Goal: Task Accomplishment & Management: Manage account settings

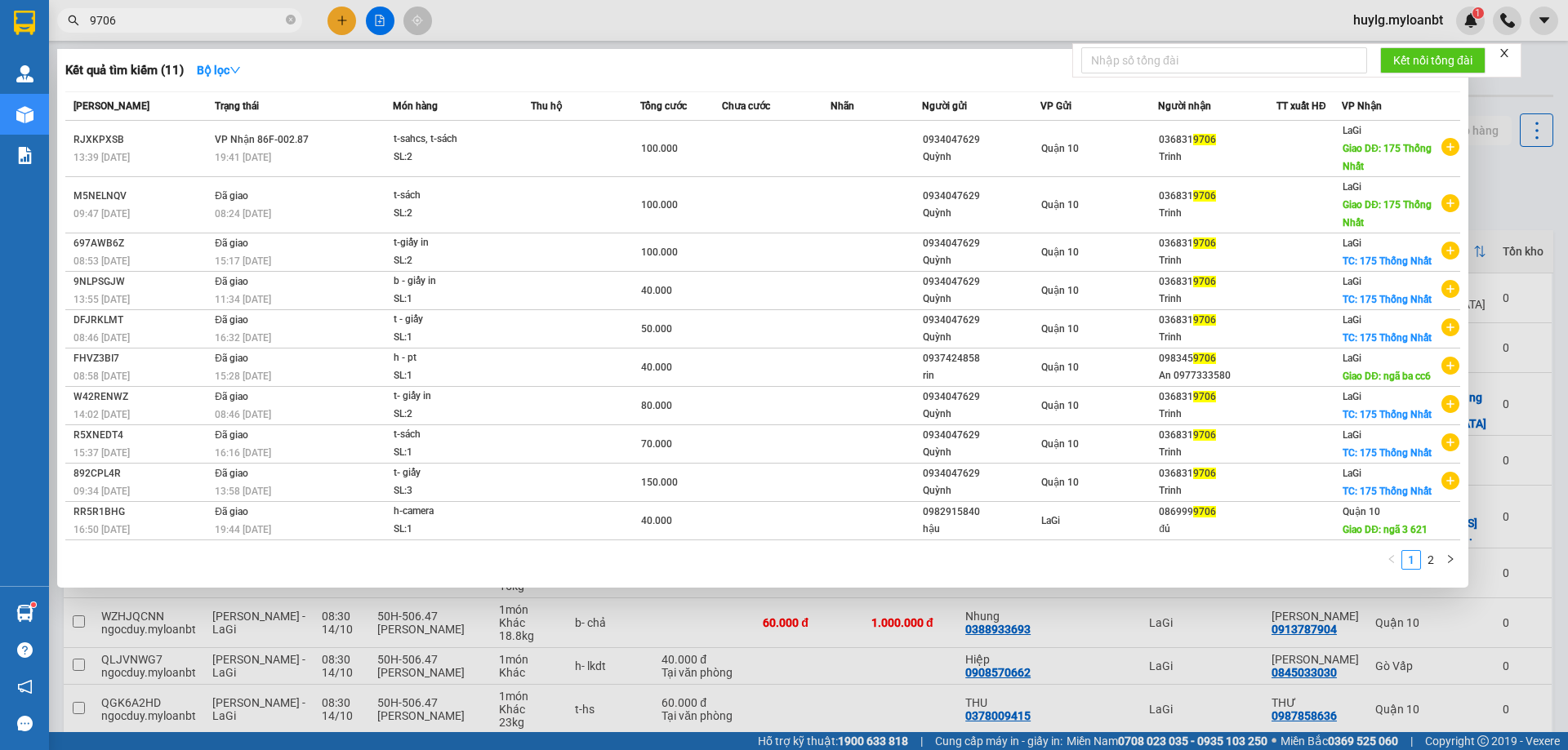
scroll to position [93, 0]
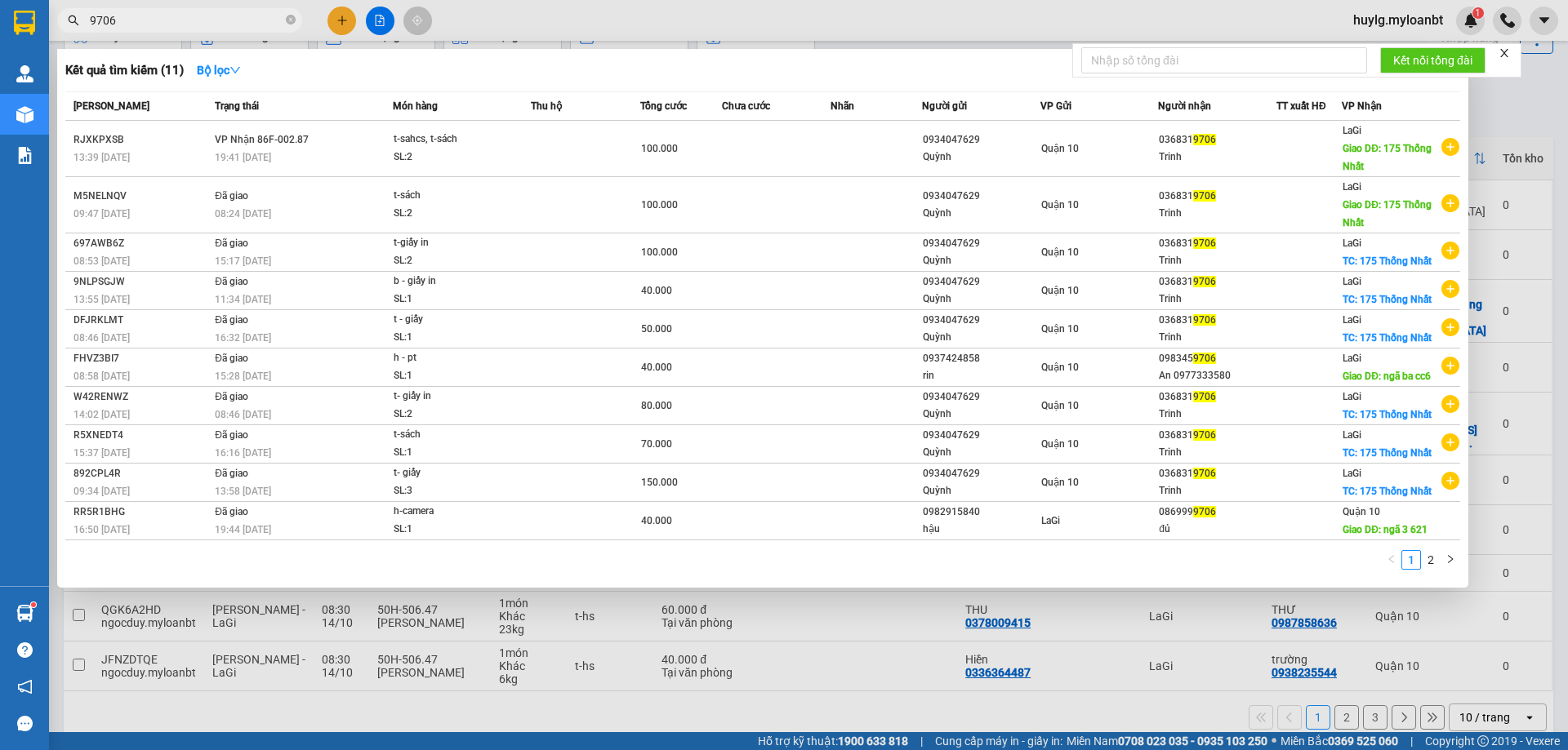
click at [373, 17] on div at bounding box center [784, 375] width 1568 height 750
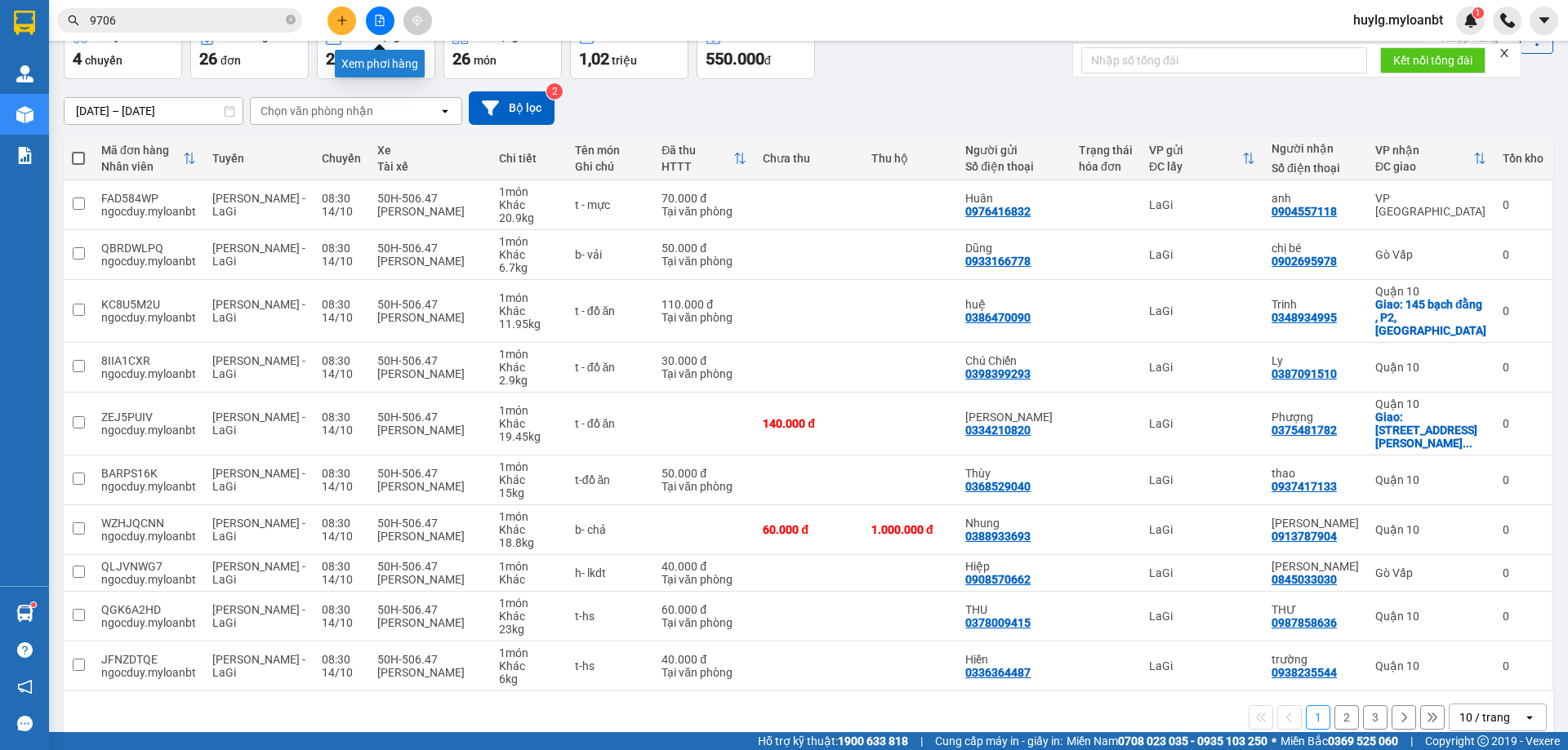
click at [381, 17] on icon "file-add" at bounding box center [380, 20] width 9 height 12
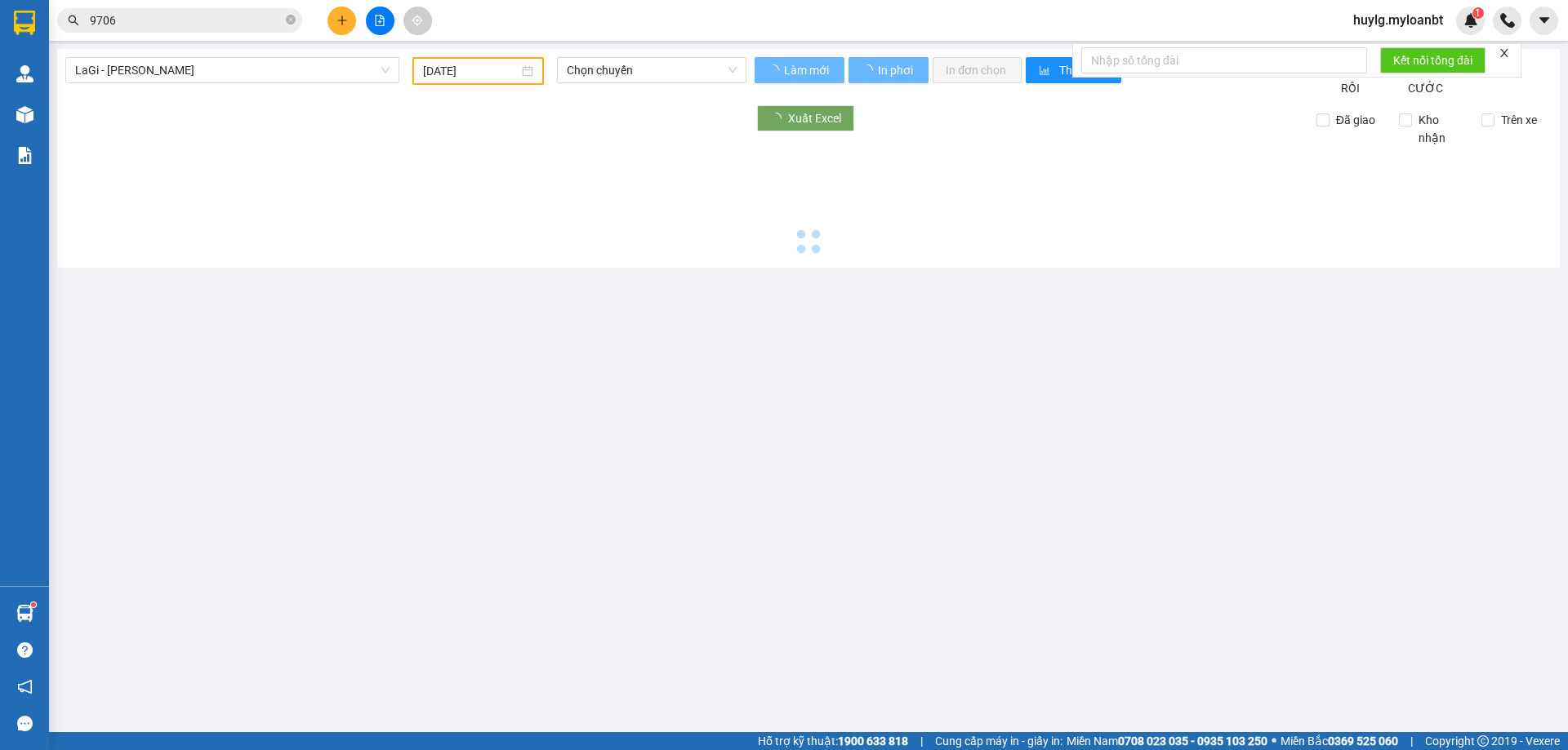
type input "[DATE]"
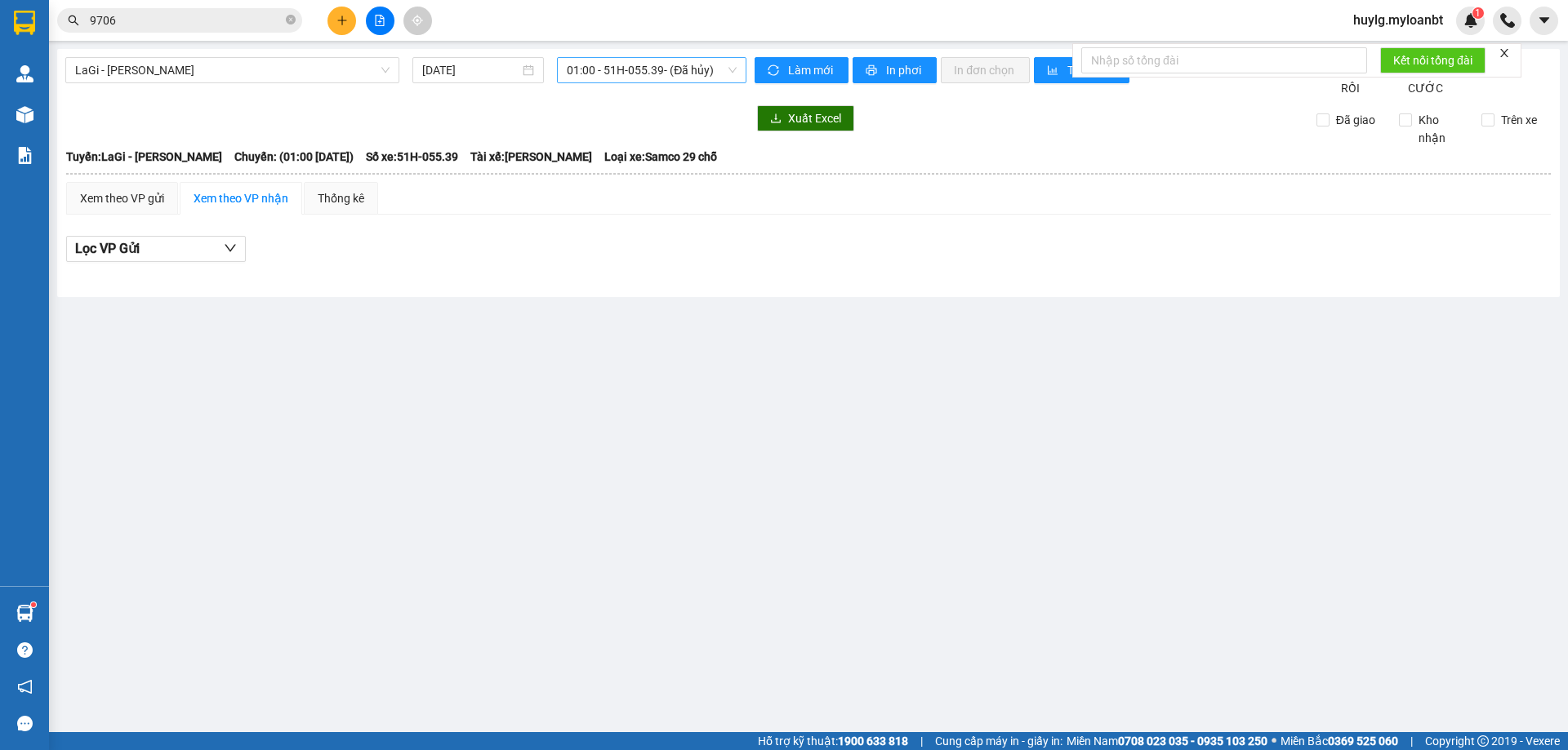
click at [611, 70] on span "01:00 - 51H-055.39 - (Đã hủy)" at bounding box center [652, 70] width 170 height 25
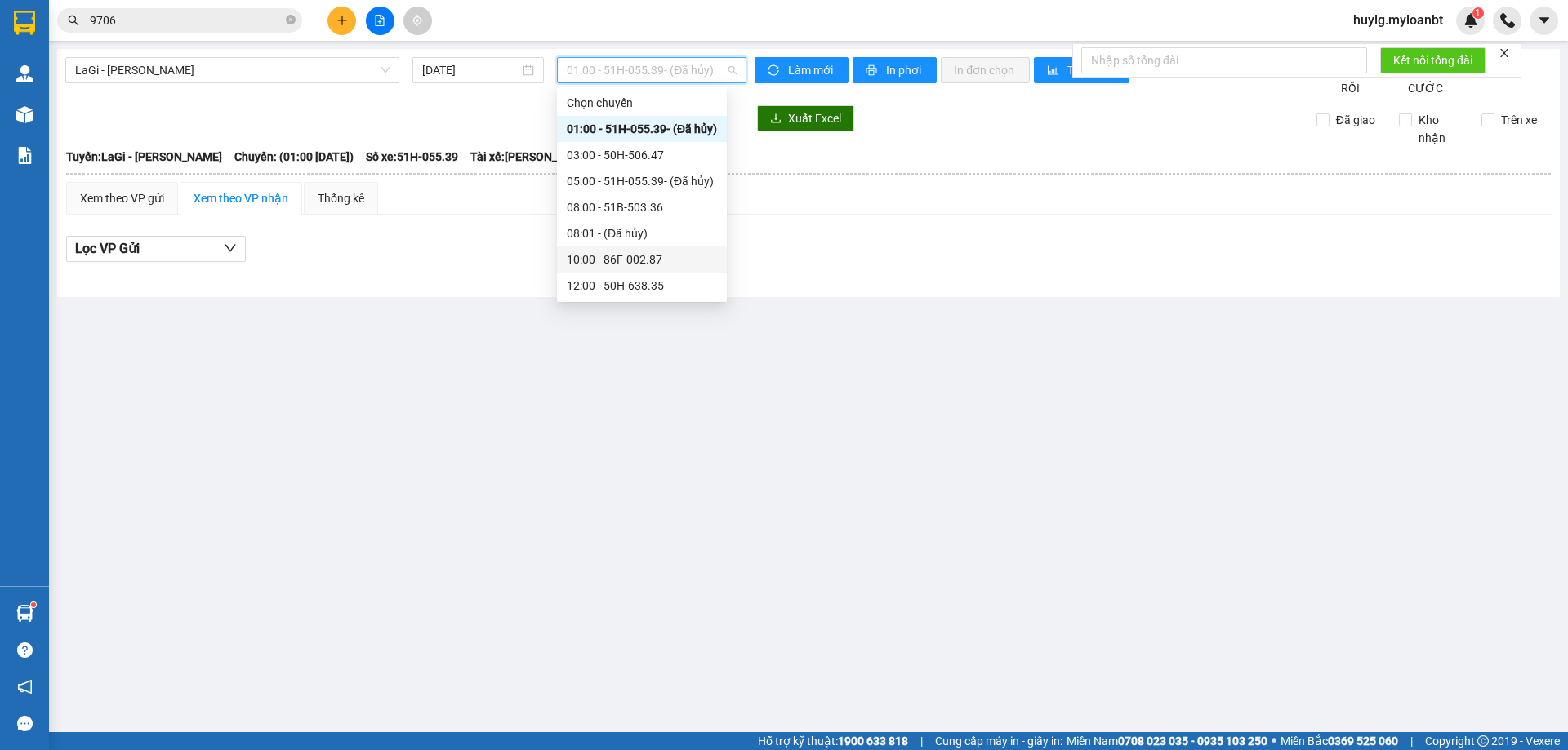
click at [625, 266] on div "10:00 - 86F-002.87" at bounding box center [642, 259] width 151 height 18
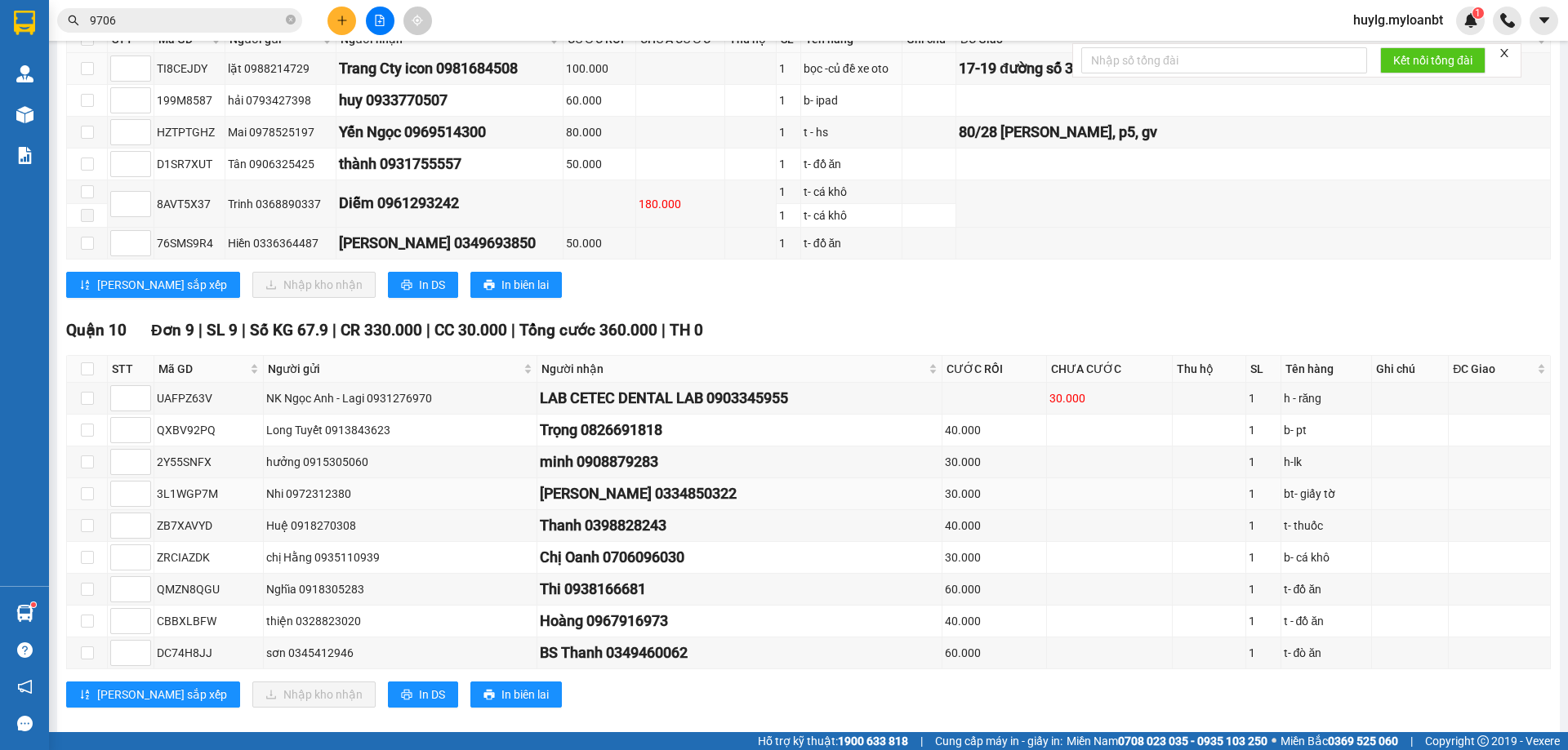
scroll to position [510, 0]
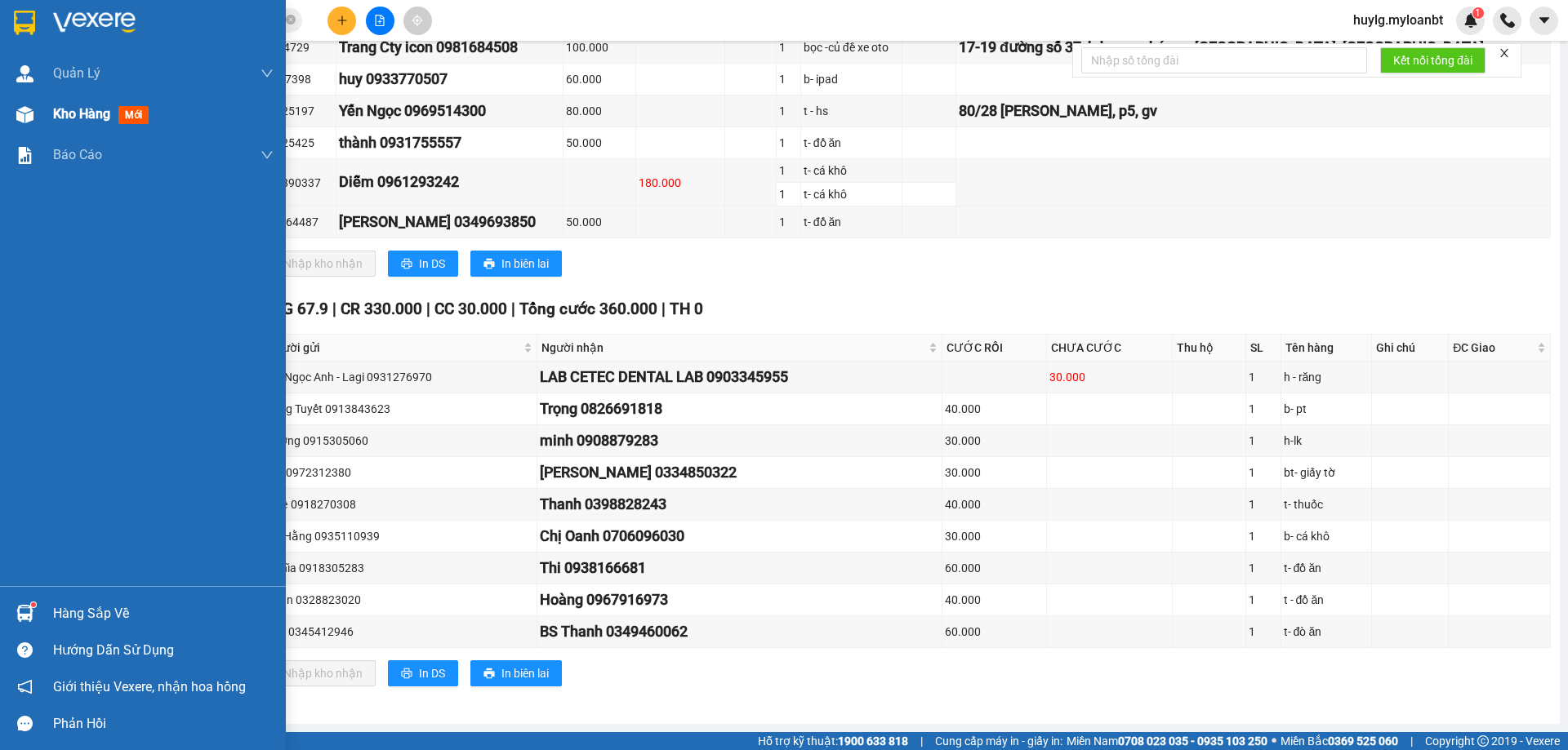
click at [90, 122] on div "Kho hàng mới" at bounding box center [104, 113] width 102 height 20
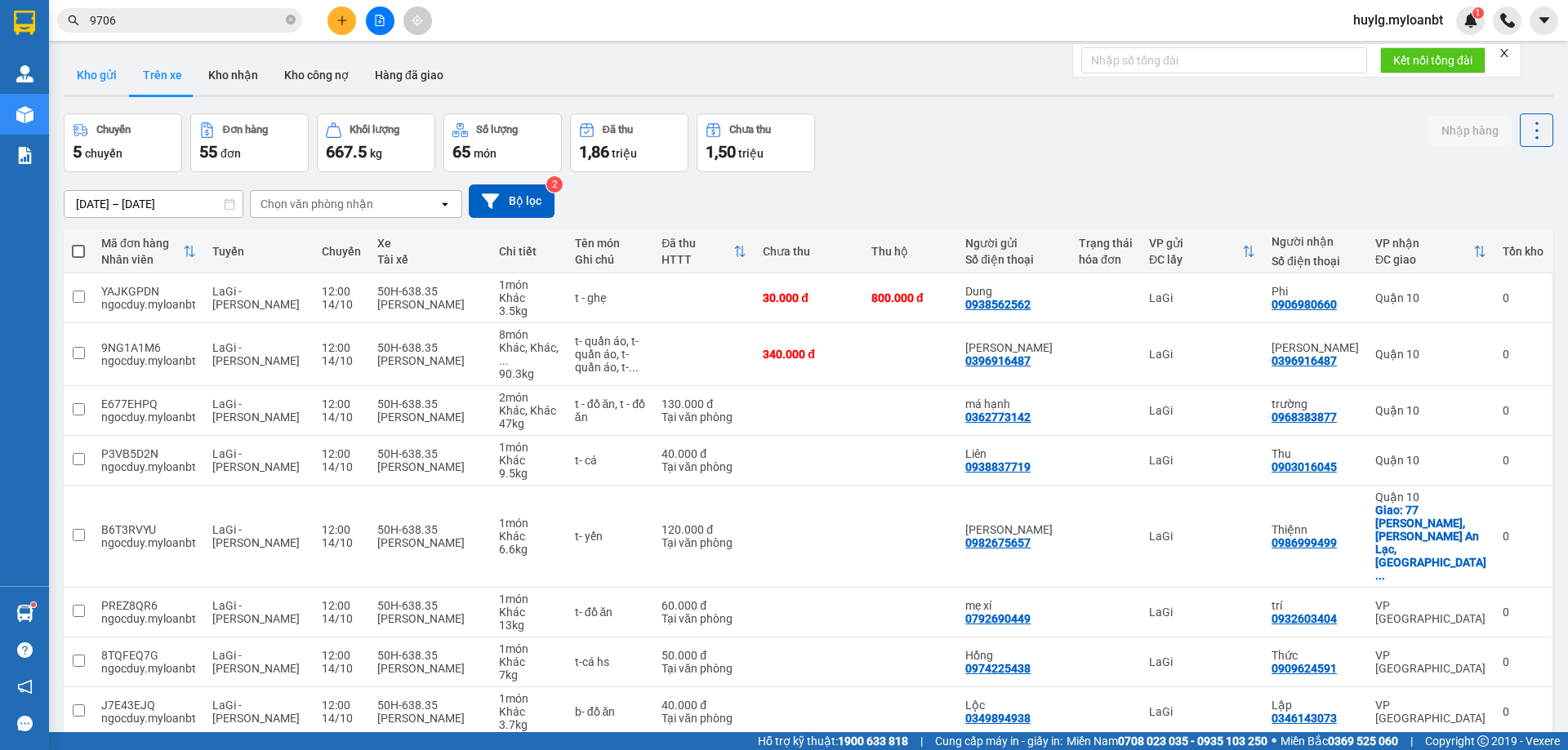
click at [116, 74] on button "Kho gửi" at bounding box center [97, 75] width 66 height 39
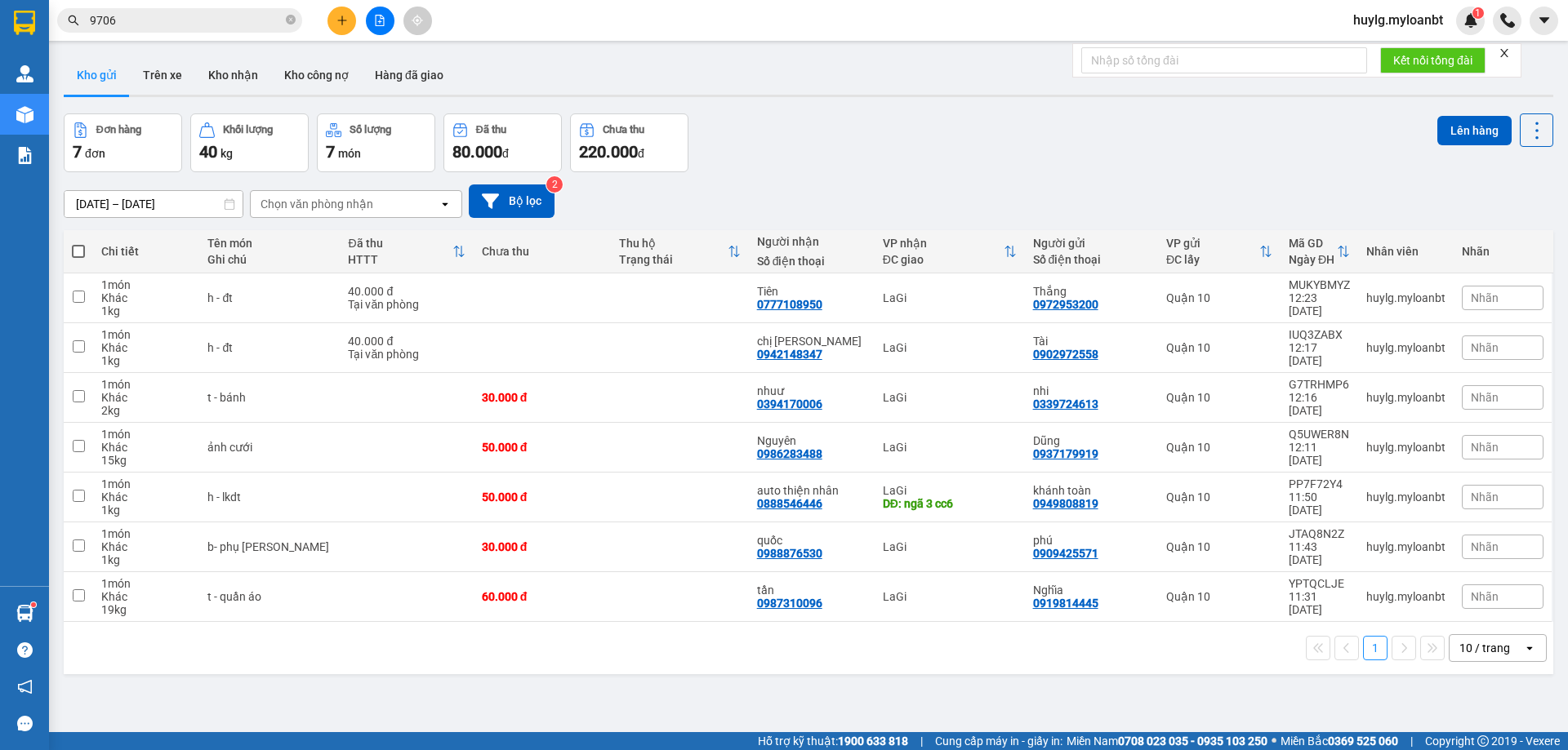
click at [1401, 15] on span "huylg.myloanbt" at bounding box center [1398, 19] width 116 height 20
click at [1356, 51] on icon "login" at bounding box center [1352, 50] width 10 height 10
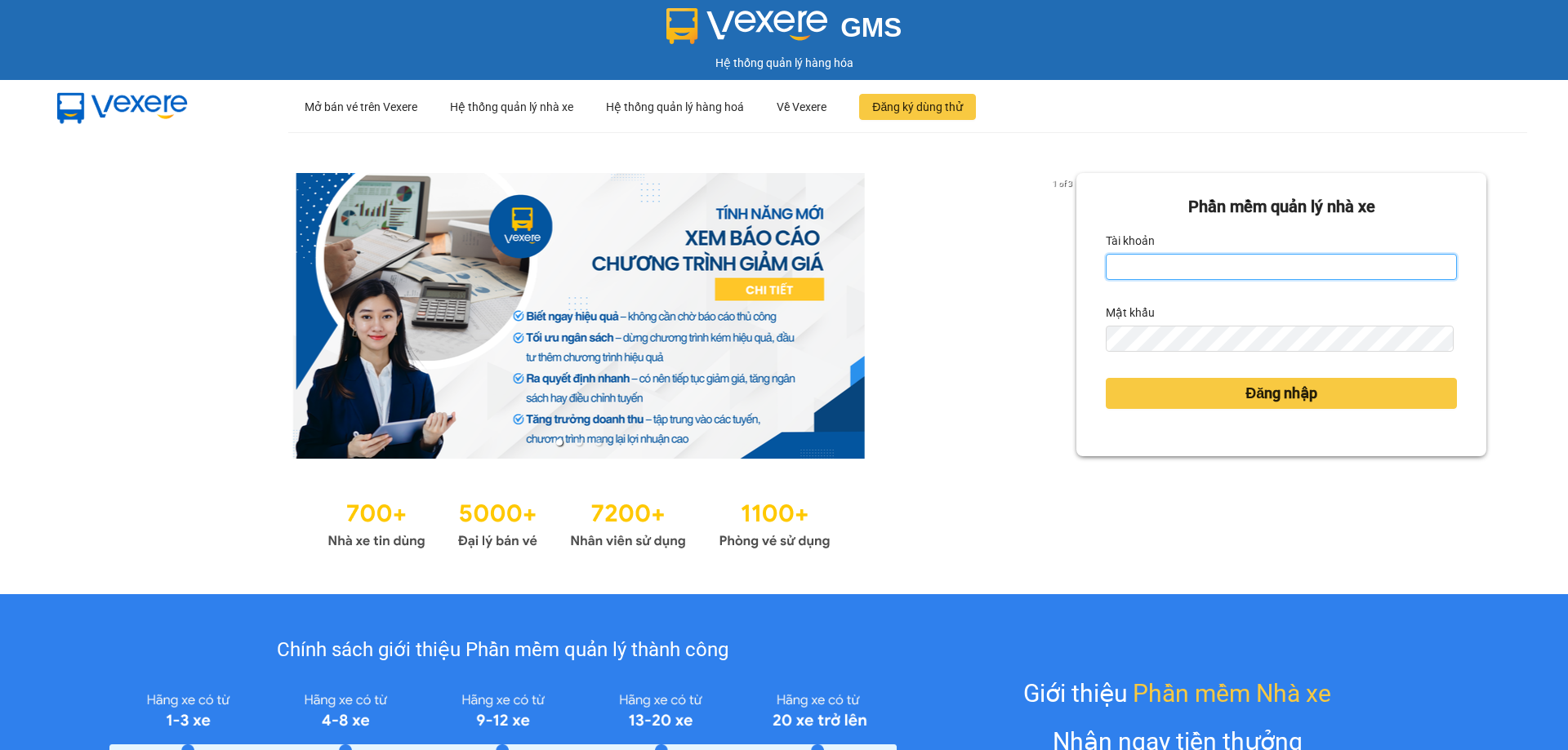
type input "huylg.myloanbt"
click at [1207, 271] on input "huylg.myloanbt" at bounding box center [1281, 267] width 351 height 26
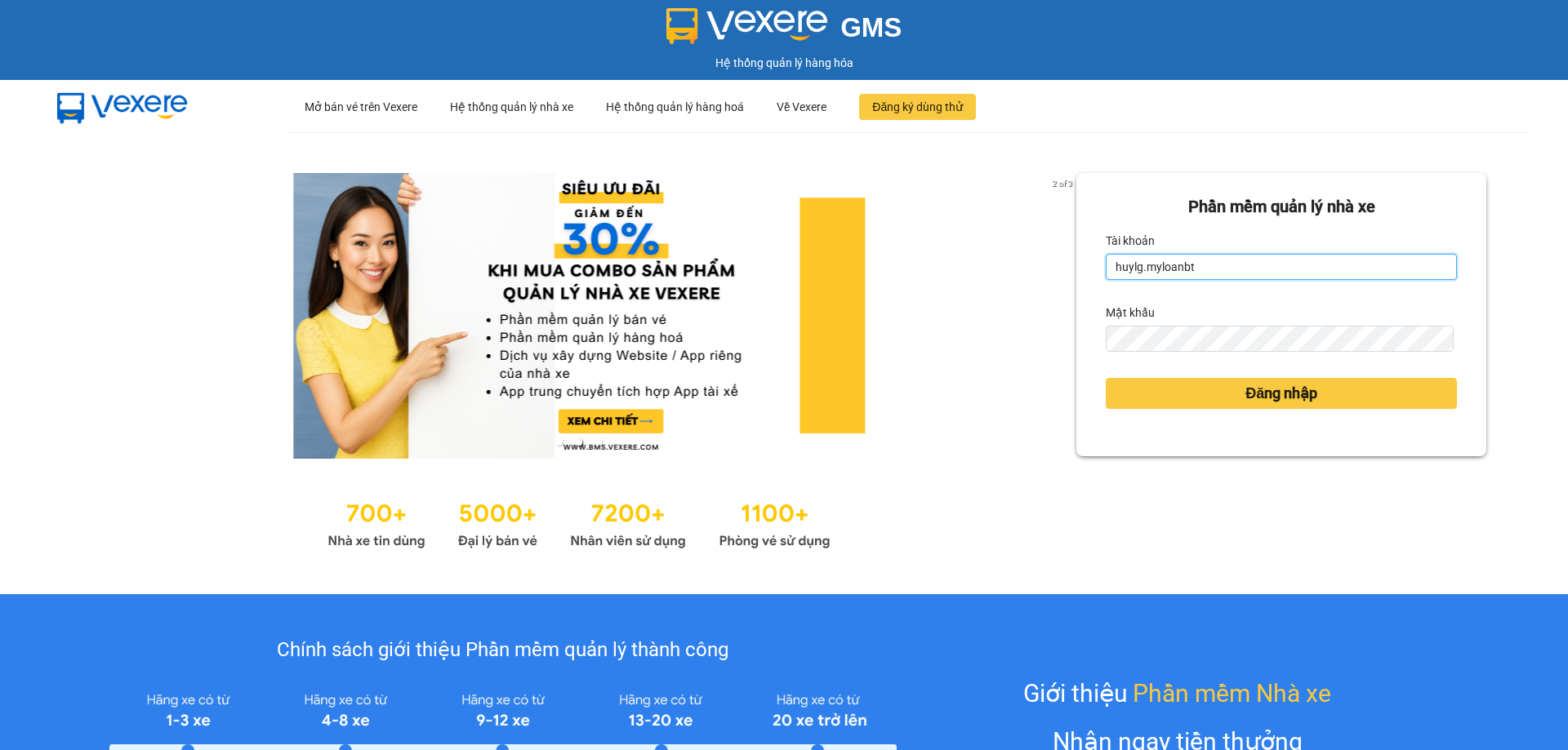
click at [1276, 267] on input "huylg.myloanbt" at bounding box center [1281, 267] width 351 height 26
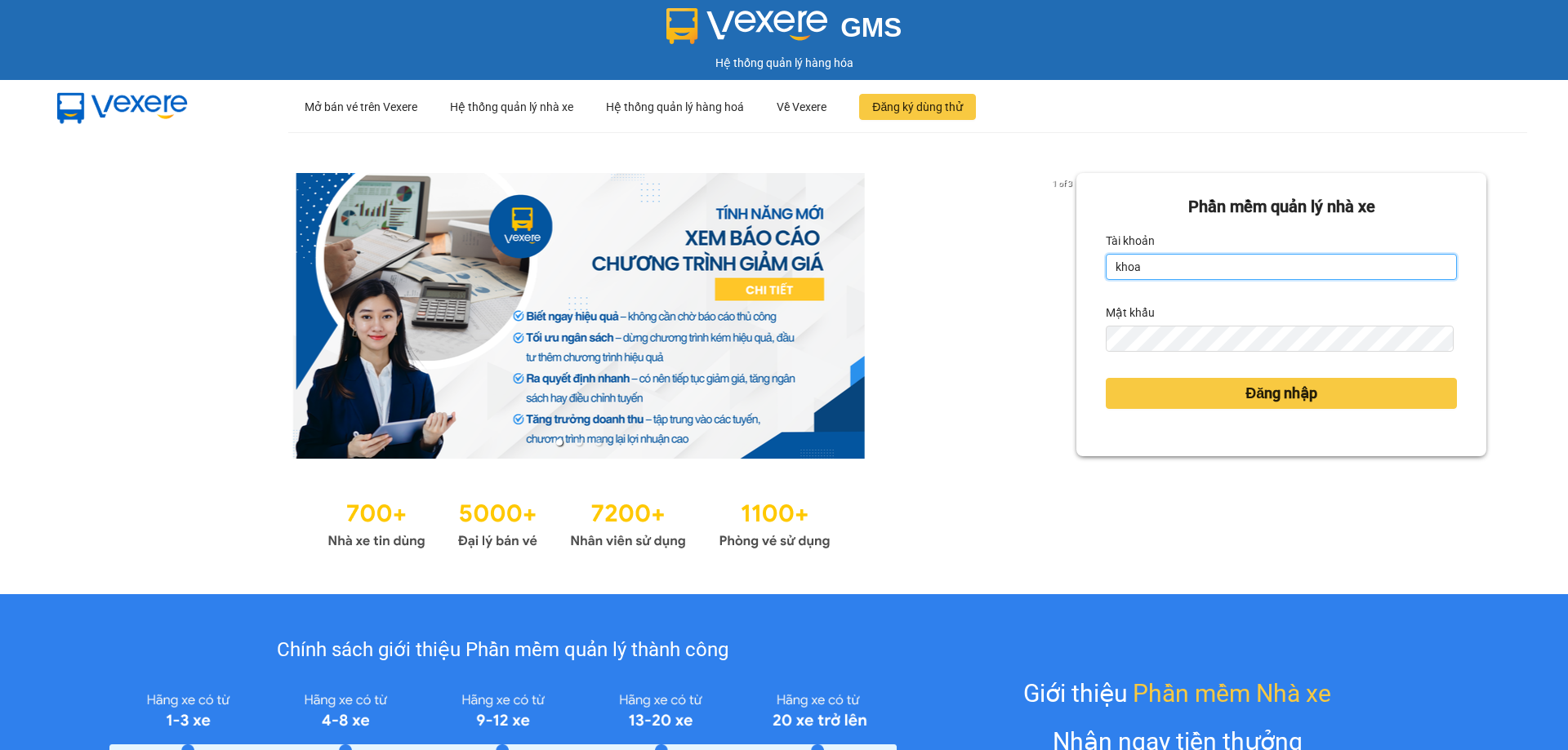
type input "khoa.myloanbt"
click at [1221, 321] on div "Mật khẩu" at bounding box center [1281, 312] width 351 height 26
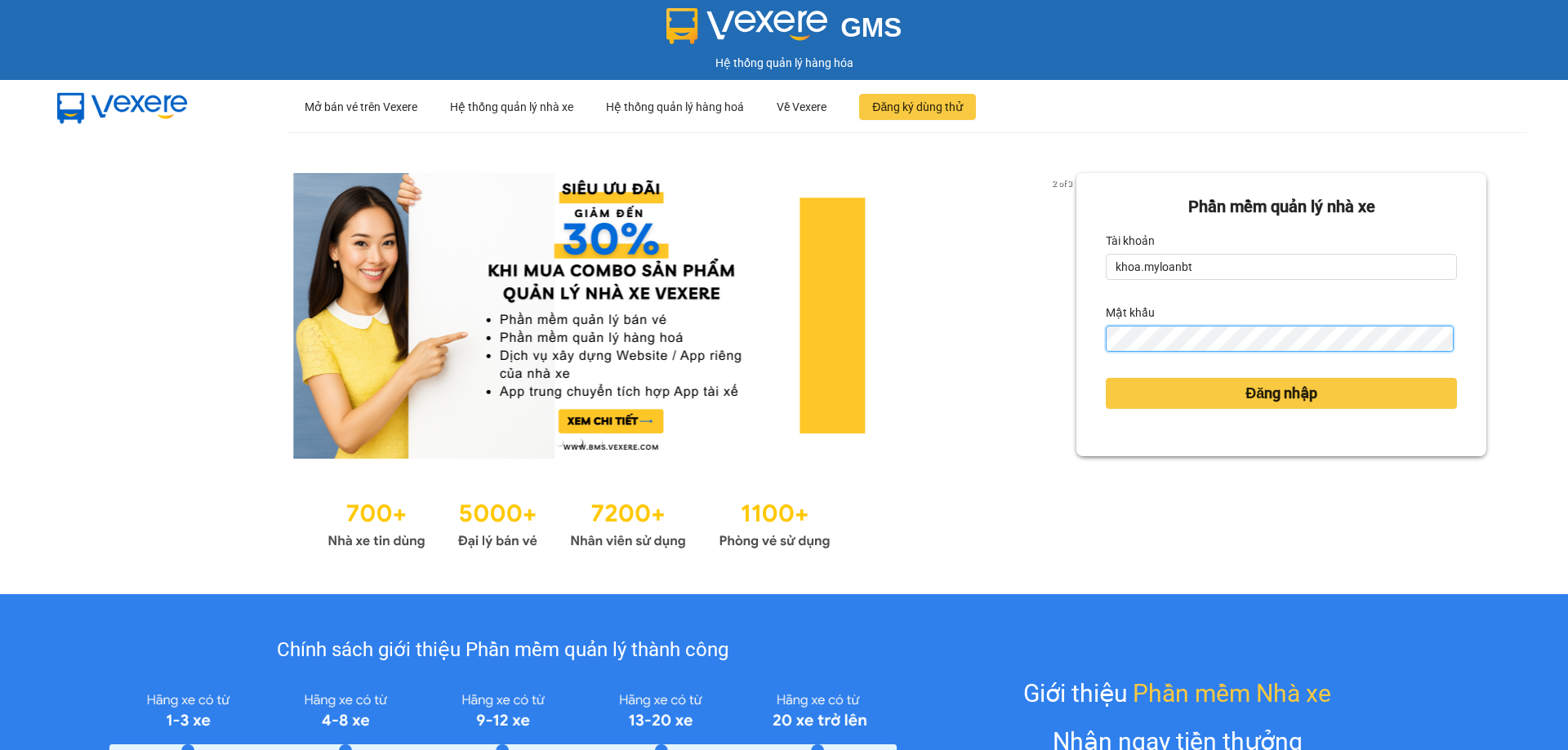
click at [1106, 378] on button "Đăng nhập" at bounding box center [1281, 393] width 351 height 31
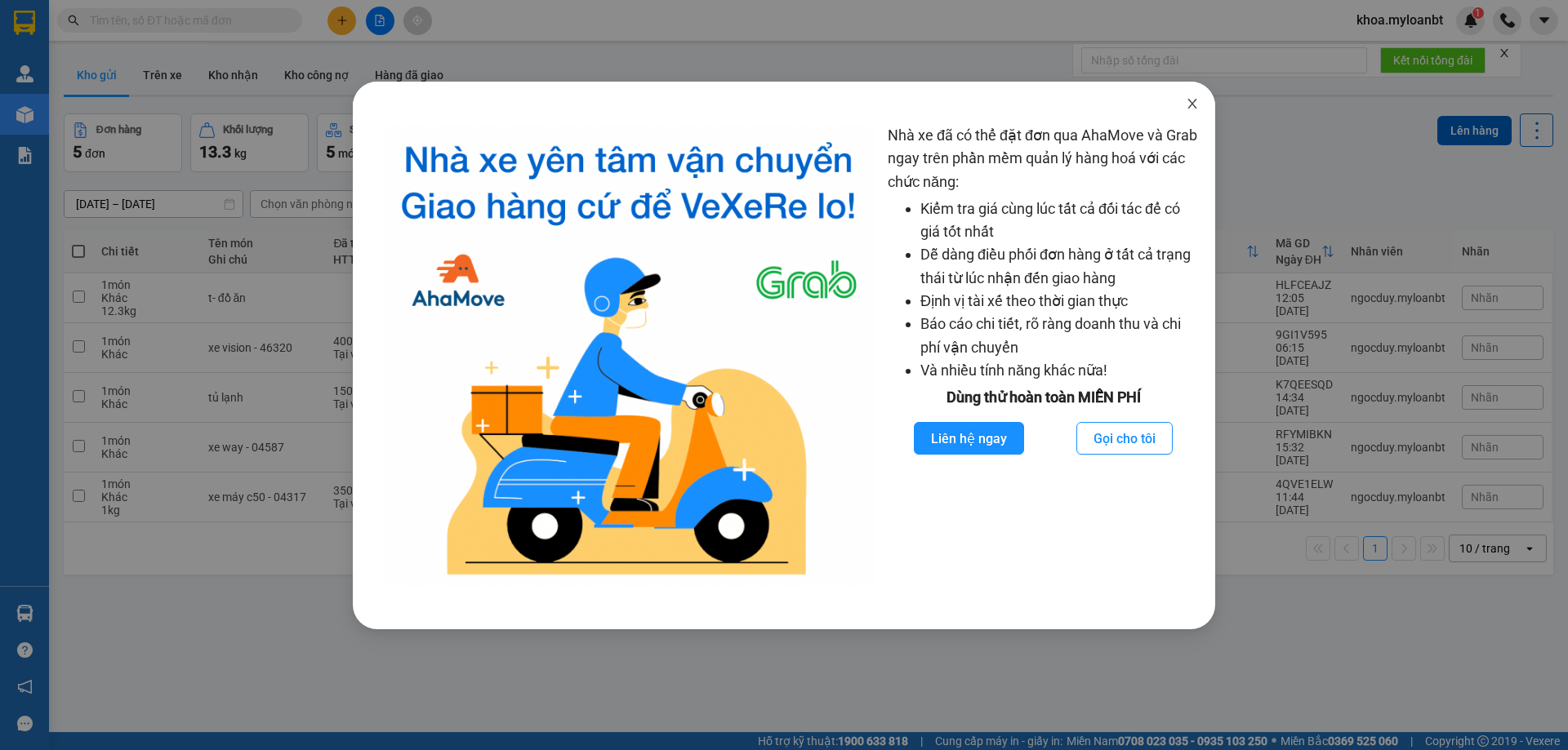
click at [1197, 99] on icon "close" at bounding box center [1192, 104] width 13 height 13
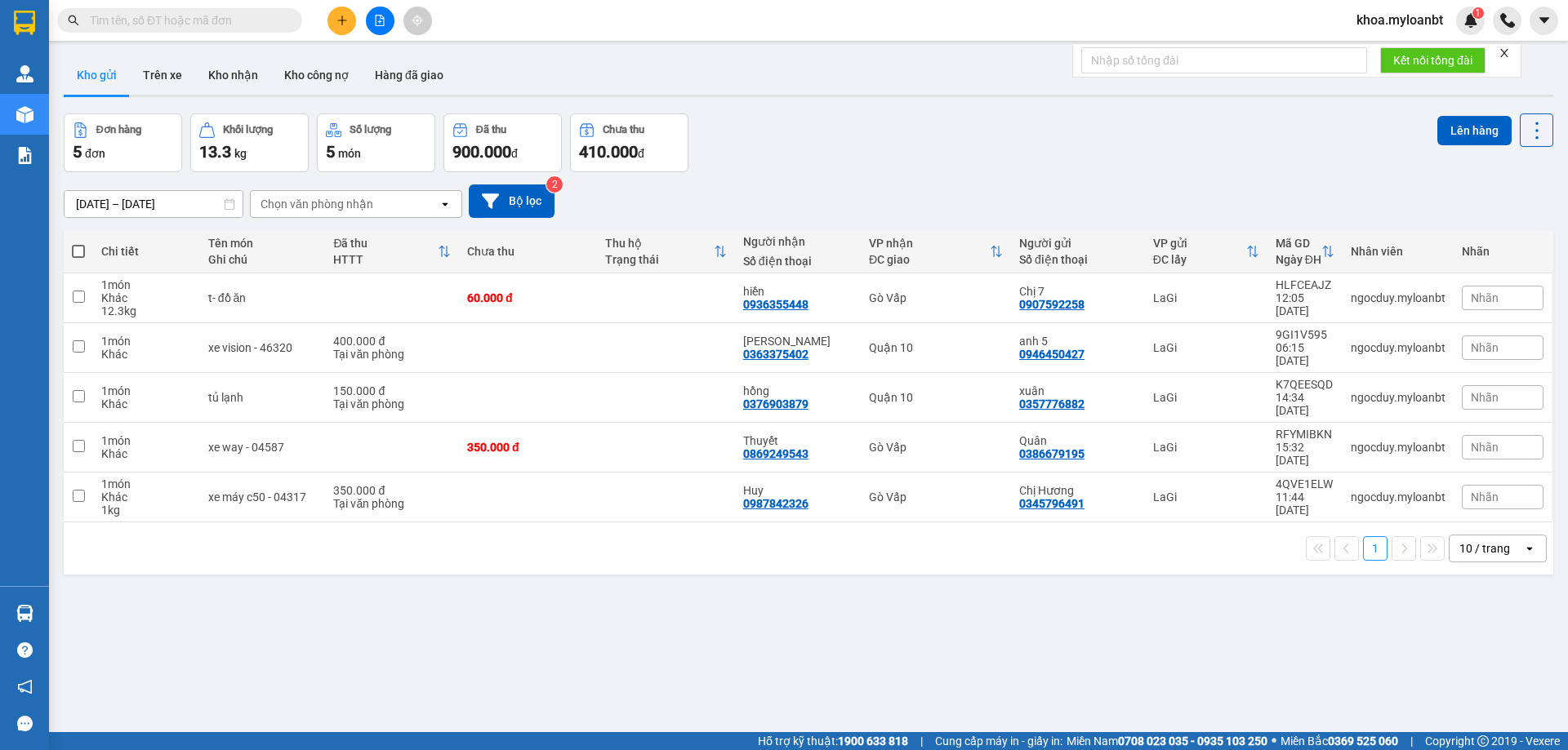
click at [223, 19] on input "text" at bounding box center [186, 20] width 193 height 18
click at [223, 21] on input "text" at bounding box center [186, 20] width 193 height 18
paste input "0902946922"
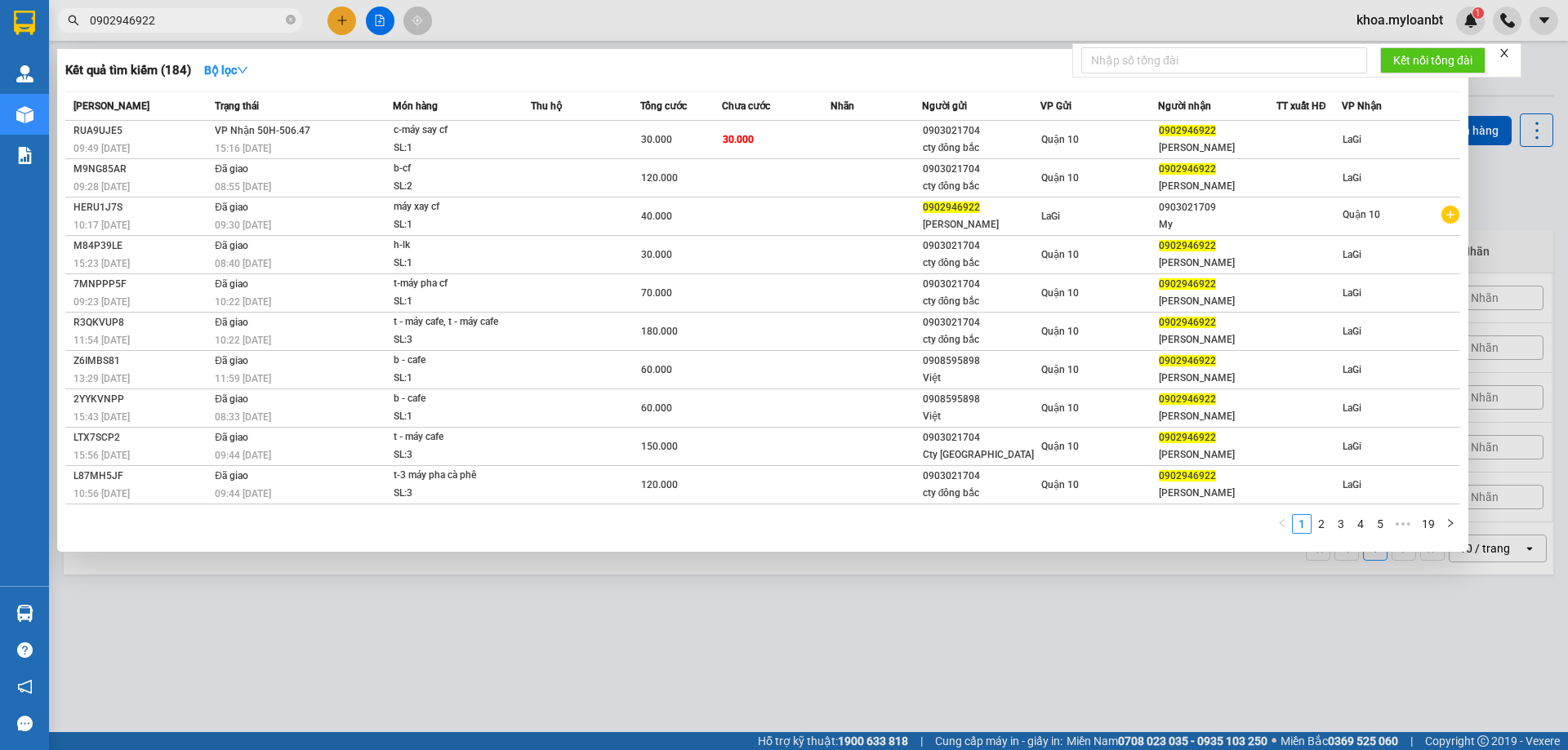
type input "0902946922"
